Goal: Complete application form

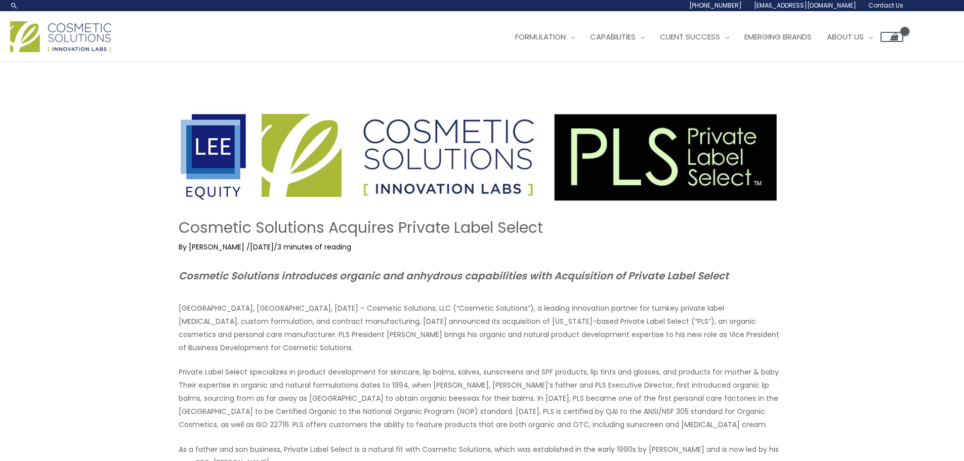
click at [871, 10] on link "Contact Us" at bounding box center [882, 5] width 41 height 11
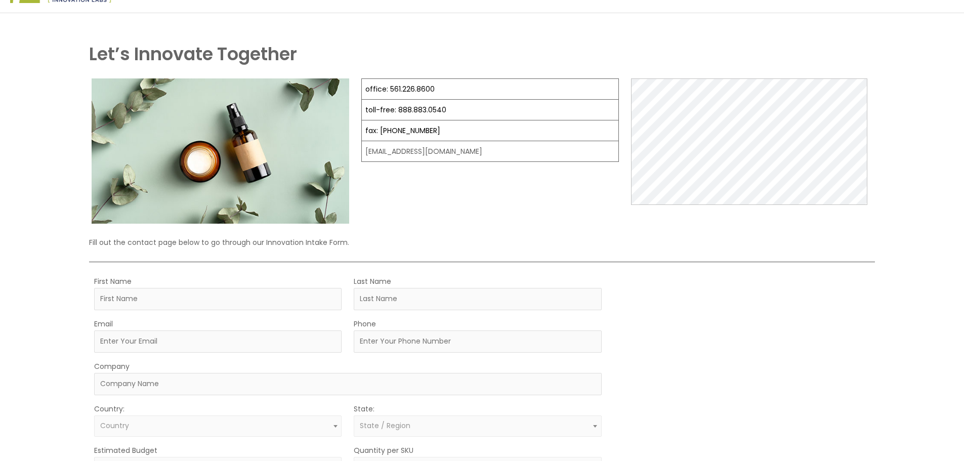
scroll to position [152, 0]
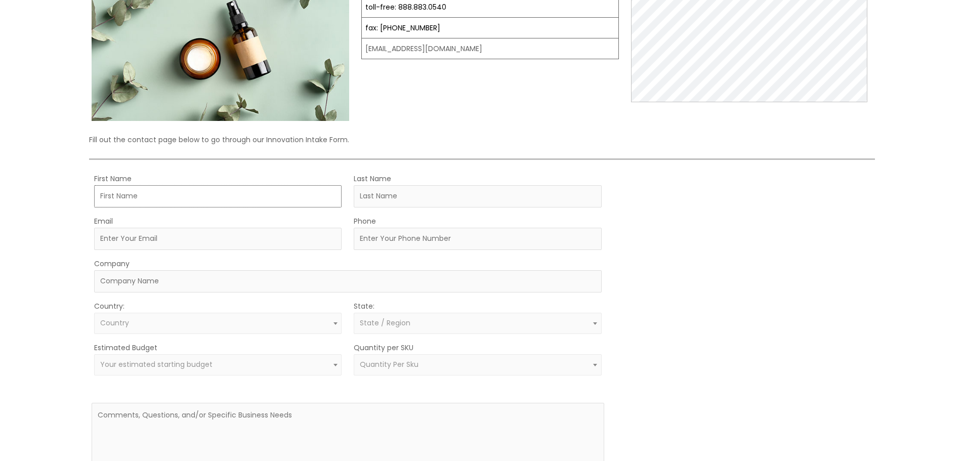
click at [174, 198] on input "First Name" at bounding box center [217, 196] width 247 height 22
click at [407, 205] on input "Last Name" at bounding box center [477, 196] width 247 height 22
type input "[PERSON_NAME]"
click at [171, 203] on input "First Name" at bounding box center [217, 196] width 247 height 22
type input "[PERSON_NAME]"
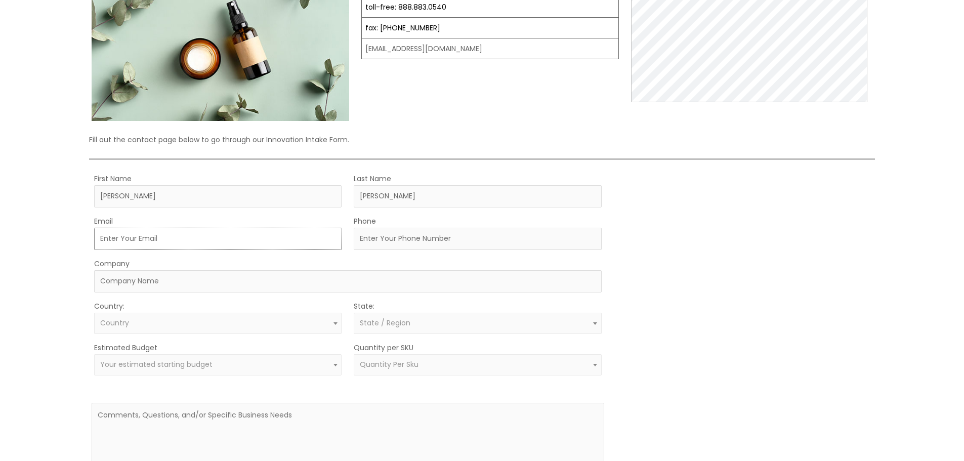
drag, startPoint x: 176, startPoint y: 209, endPoint x: 177, endPoint y: 241, distance: 32.4
click at [177, 241] on input "Email" at bounding box center [217, 239] width 247 height 22
type input "[EMAIL_ADDRESS][DOMAIN_NAME]"
click at [186, 289] on input "Company" at bounding box center [347, 281] width 507 height 22
type input "Freshlifegoods"
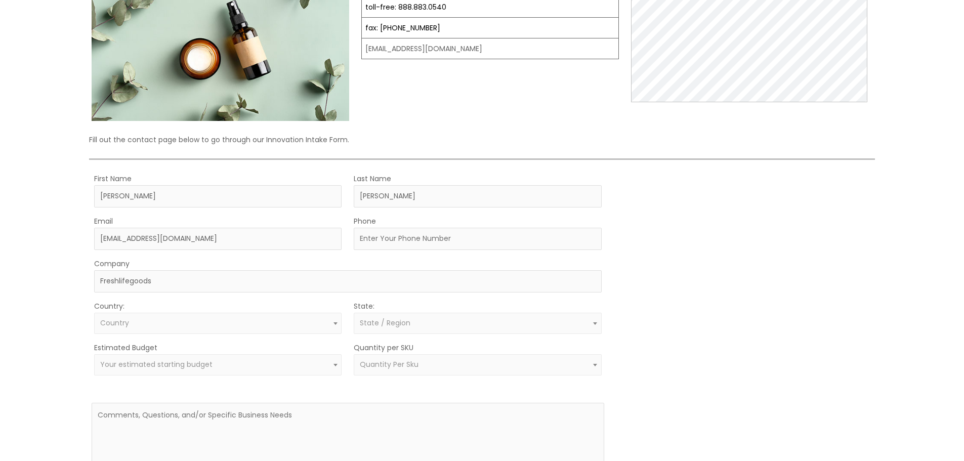
click at [176, 324] on span "Country" at bounding box center [218, 323] width 236 height 10
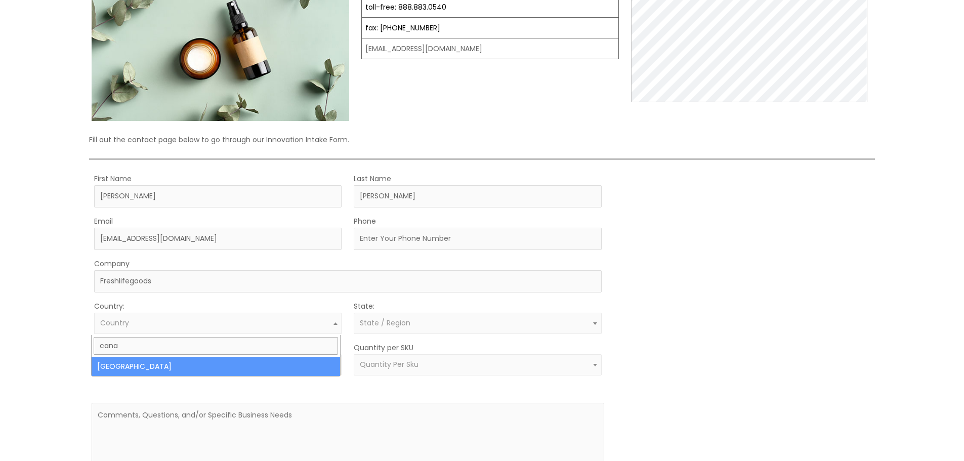
type input "cana"
select select "[GEOGRAPHIC_DATA]"
select select
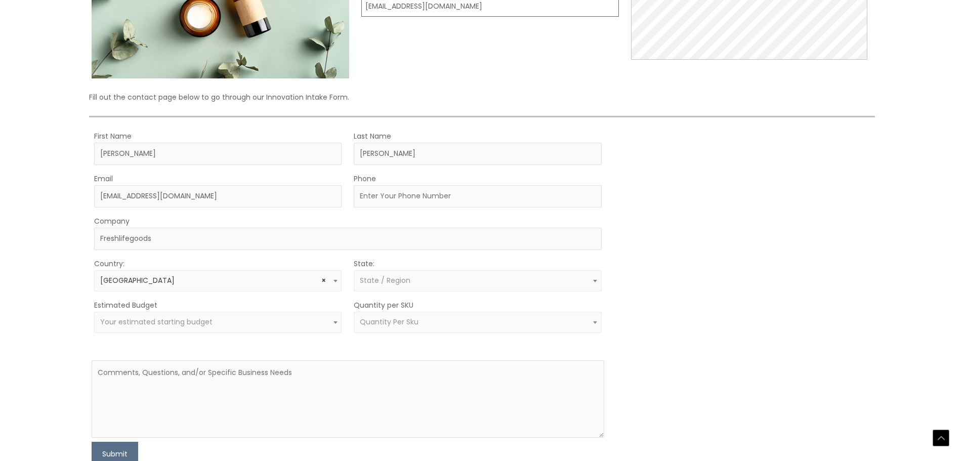
scroll to position [253, 0]
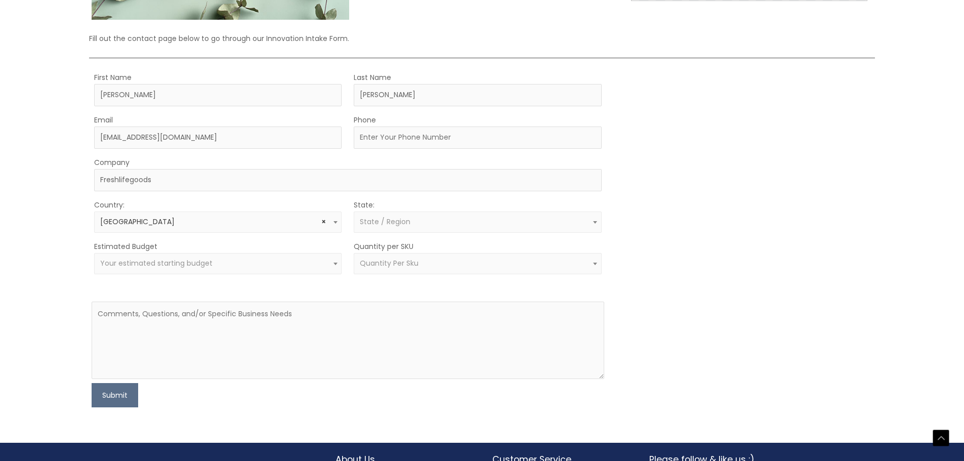
click at [176, 272] on span "Your estimated starting budget" at bounding box center [217, 263] width 247 height 21
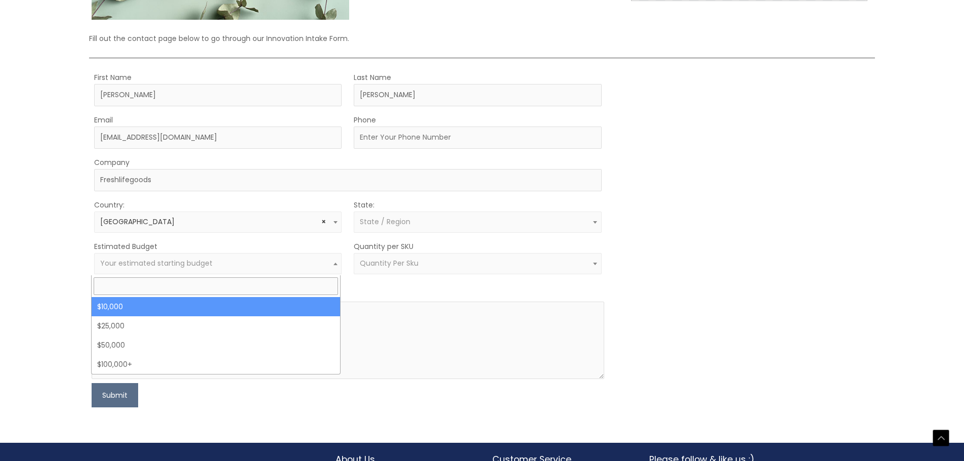
select select "10000"
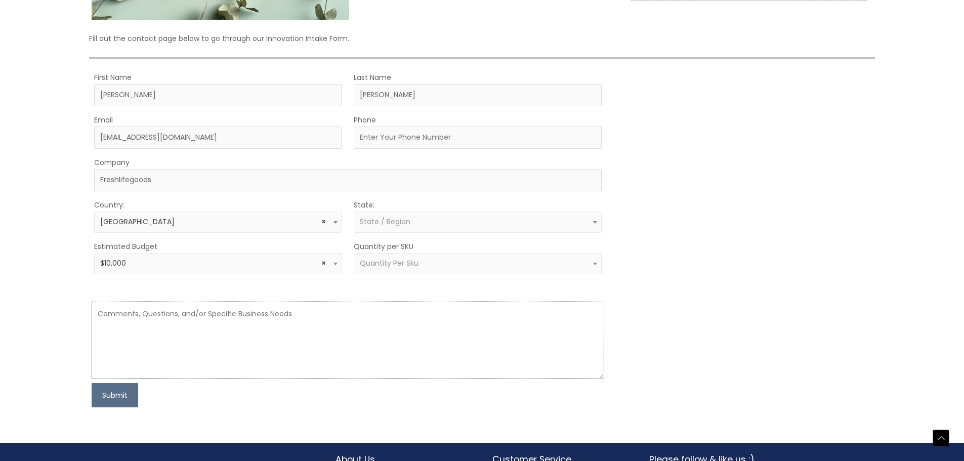
drag, startPoint x: 205, startPoint y: 334, endPoint x: 213, endPoint y: 321, distance: 14.1
click at [213, 321] on textarea at bounding box center [348, 340] width 512 height 77
paste textarea "Lorem , Ip dolo si Ametc, adi E’s doeiusmod t incididu utlabor et dol magnaaliq…"
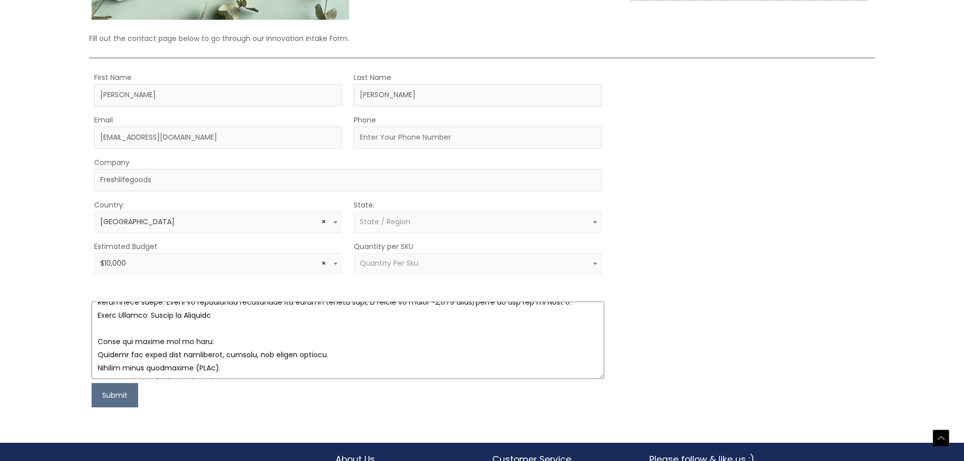
scroll to position [69, 0]
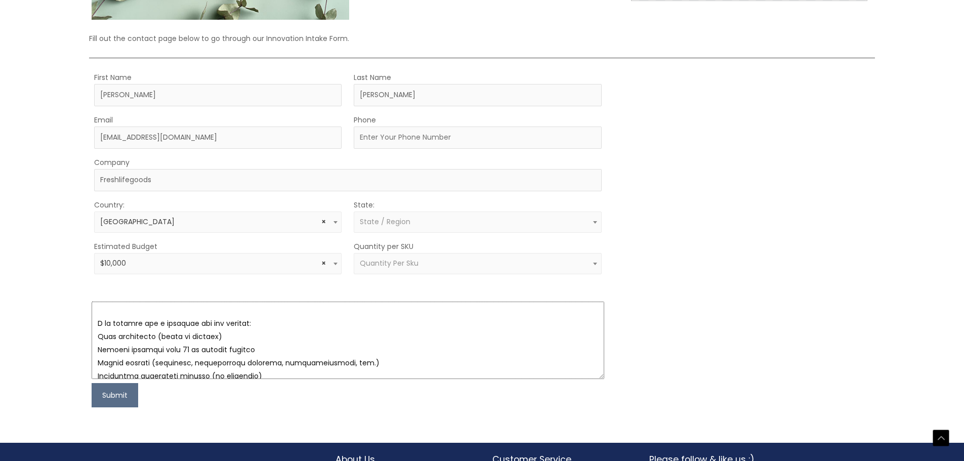
type textarea "Lorem , Ip dolo si Ametc, adi E’s doeiusmod t incididu utlabor et dol magnaaliq…"
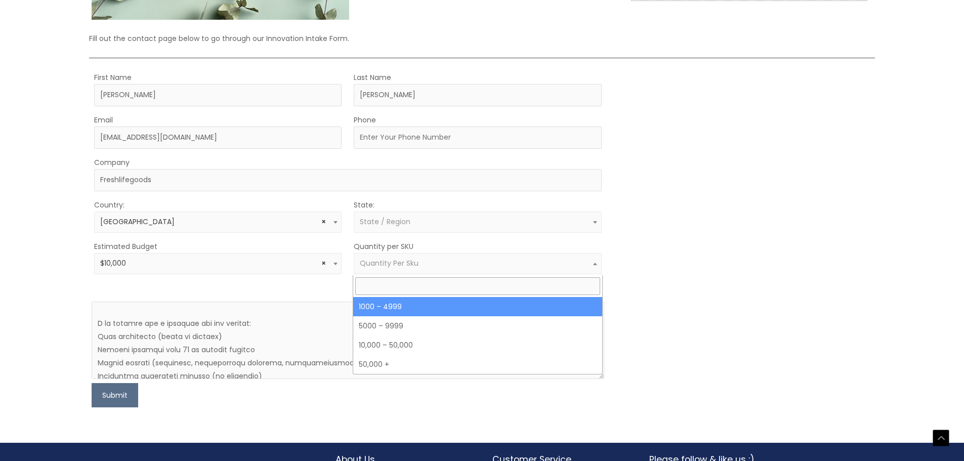
click at [415, 267] on span "Quantity Per Sku" at bounding box center [389, 263] width 59 height 10
select select "10"
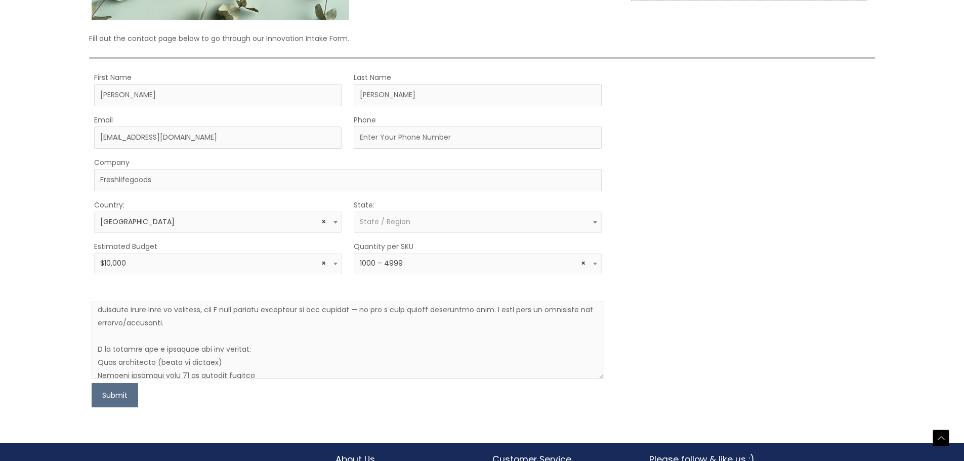
scroll to position [0, 0]
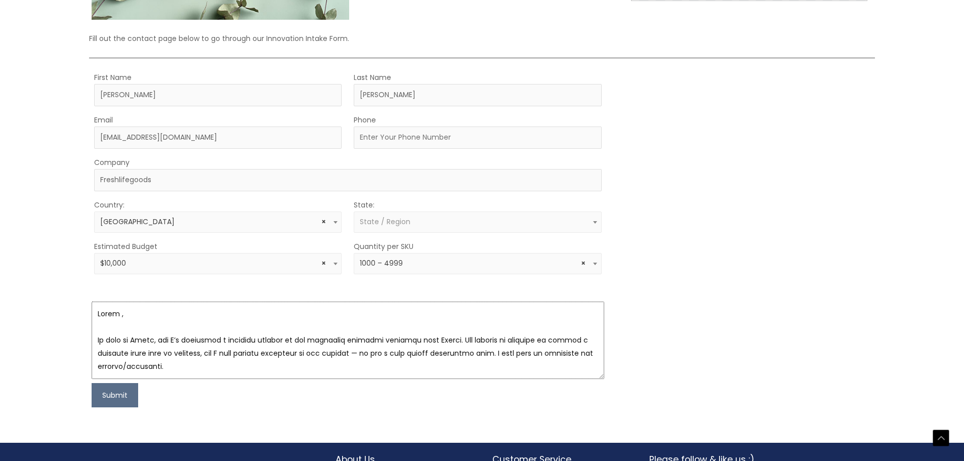
click at [114, 313] on textarea at bounding box center [348, 340] width 512 height 77
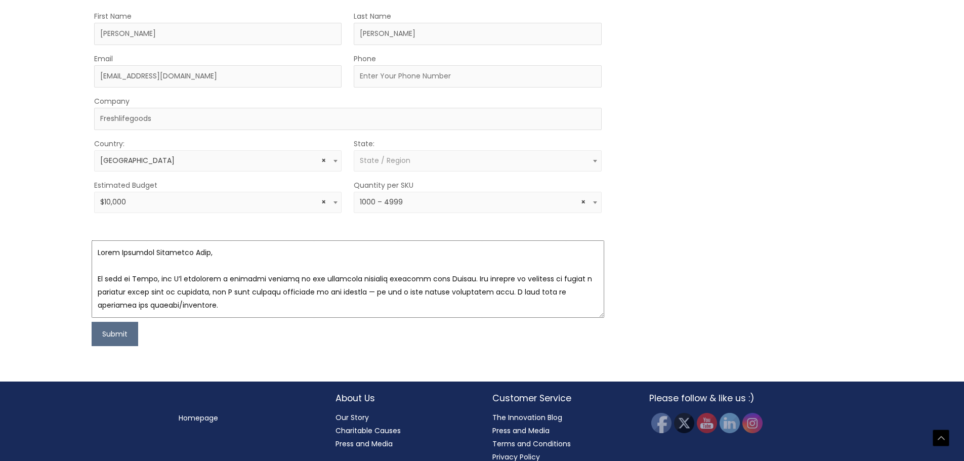
scroll to position [315, 0]
type textarea "Lorem Ipsumdol Sitametco Adip, El sedd ei Tempo, inc U’l etdolorem a enimadmi v…"
click at [112, 339] on button "Submit" at bounding box center [115, 333] width 47 height 24
type input "5"
type input "437918892"
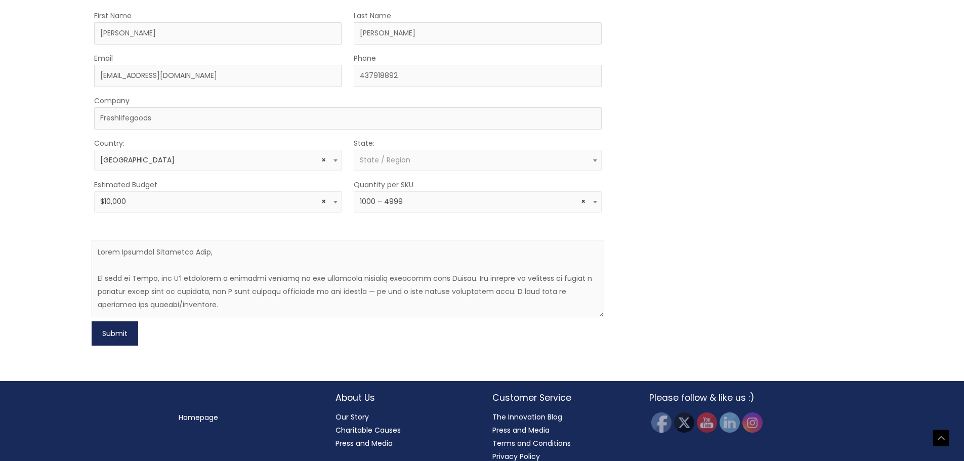
click at [107, 338] on button "Submit" at bounding box center [115, 333] width 47 height 24
